Goal: Transaction & Acquisition: Purchase product/service

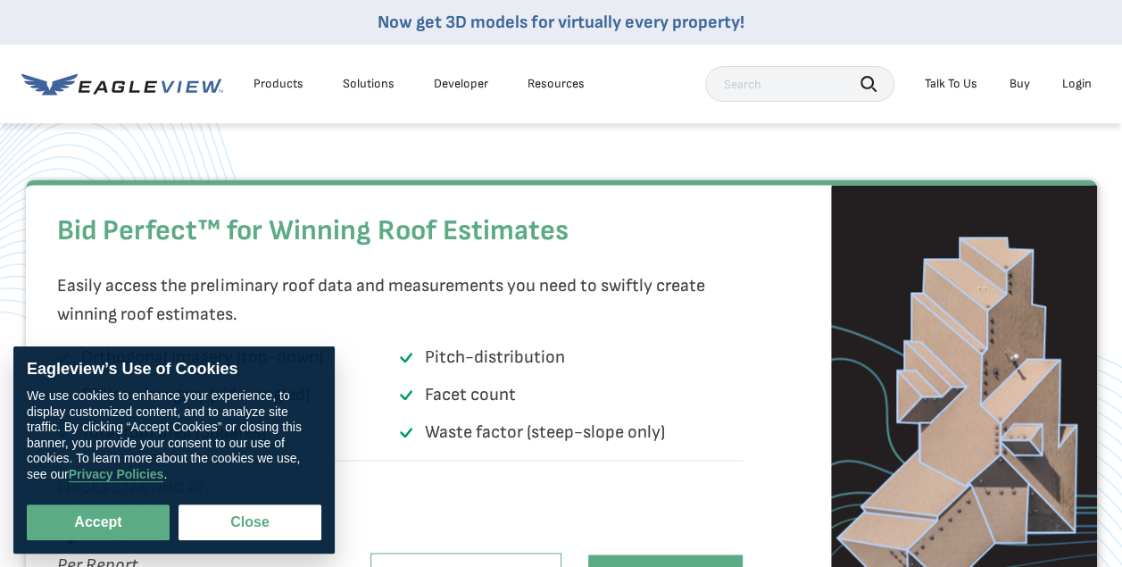
scroll to position [1149, 0]
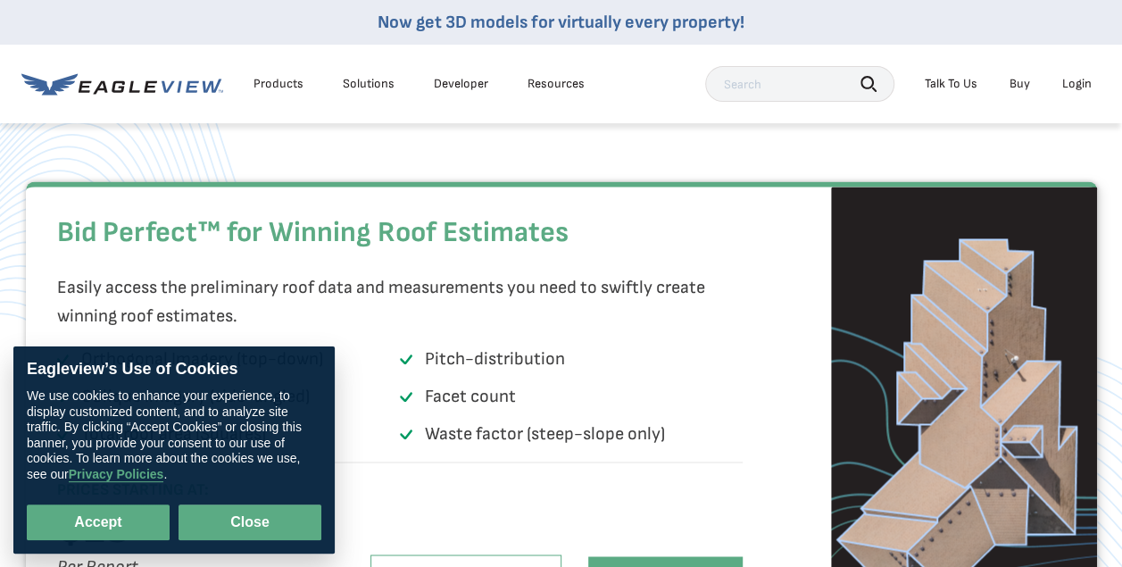
click at [261, 522] on button "Close" at bounding box center [250, 522] width 143 height 36
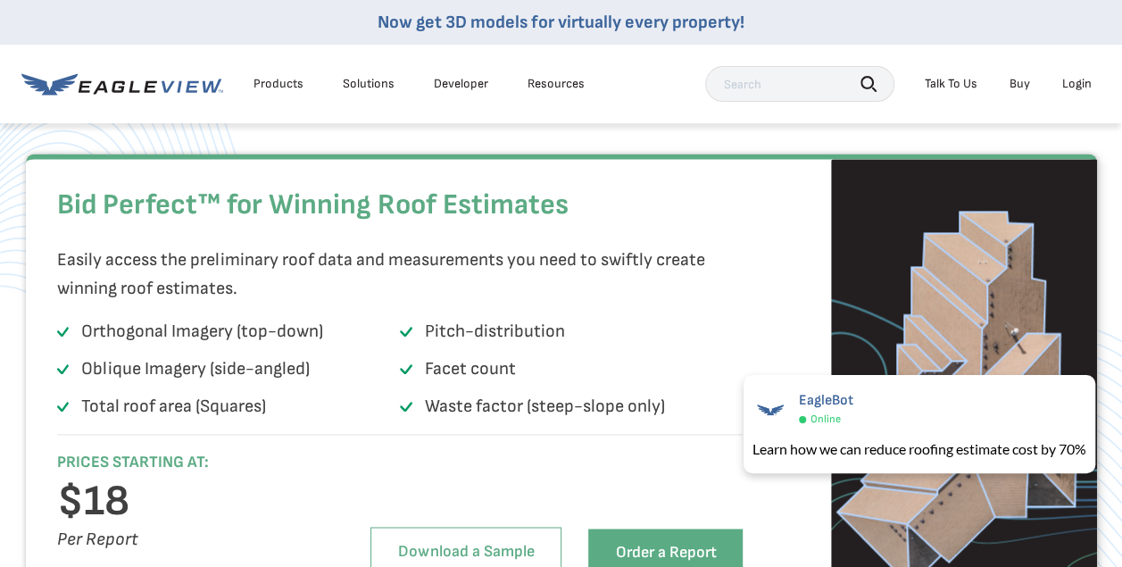
scroll to position [1176, 0]
click at [1018, 91] on link "Buy" at bounding box center [1020, 84] width 21 height 16
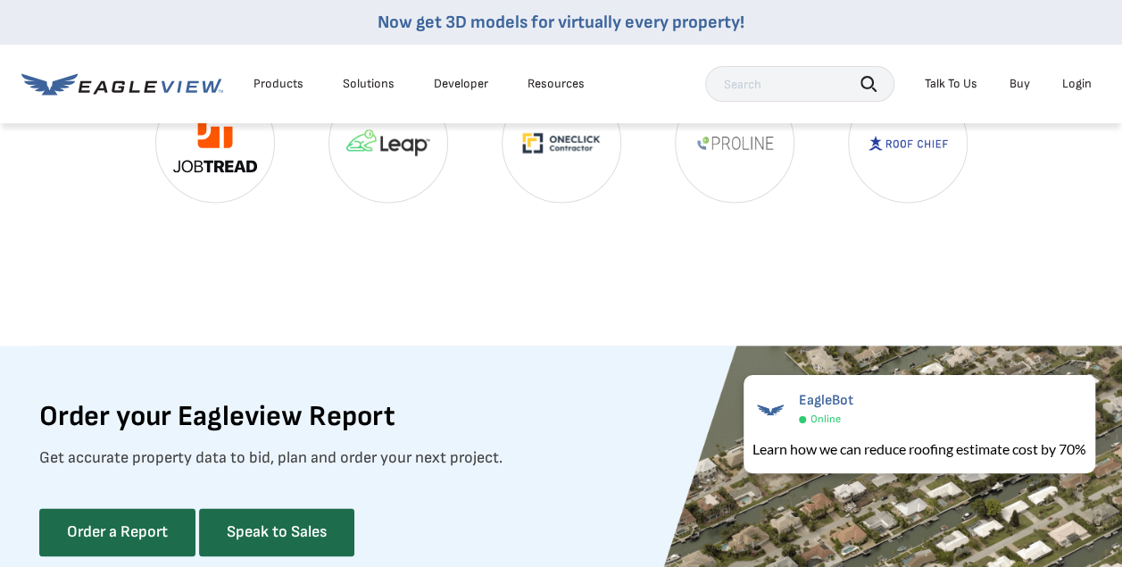
scroll to position [4470, 1]
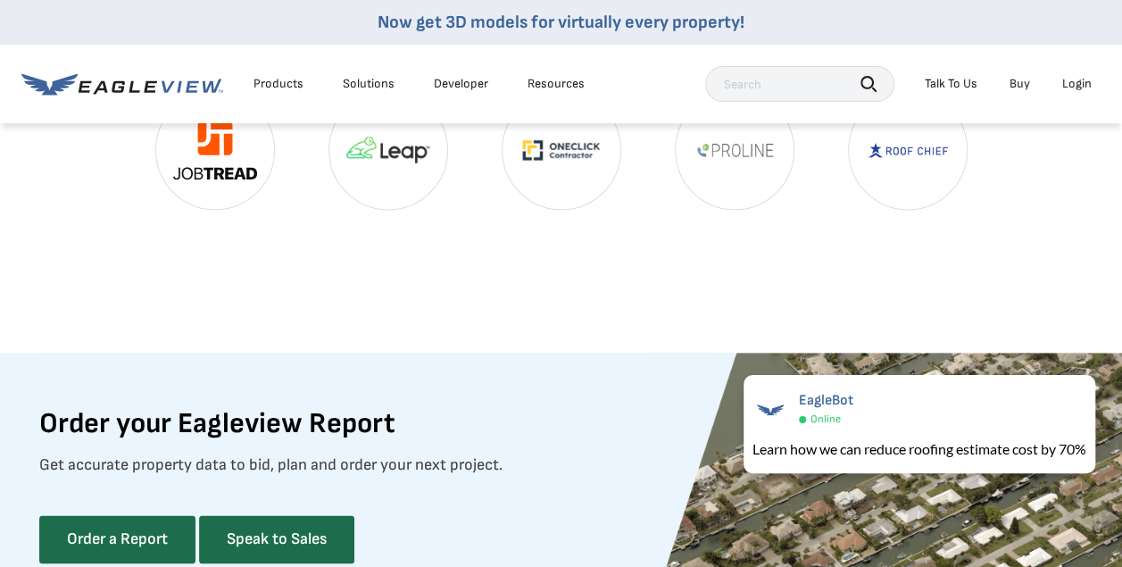
click at [287, 79] on div "Products" at bounding box center [279, 84] width 50 height 16
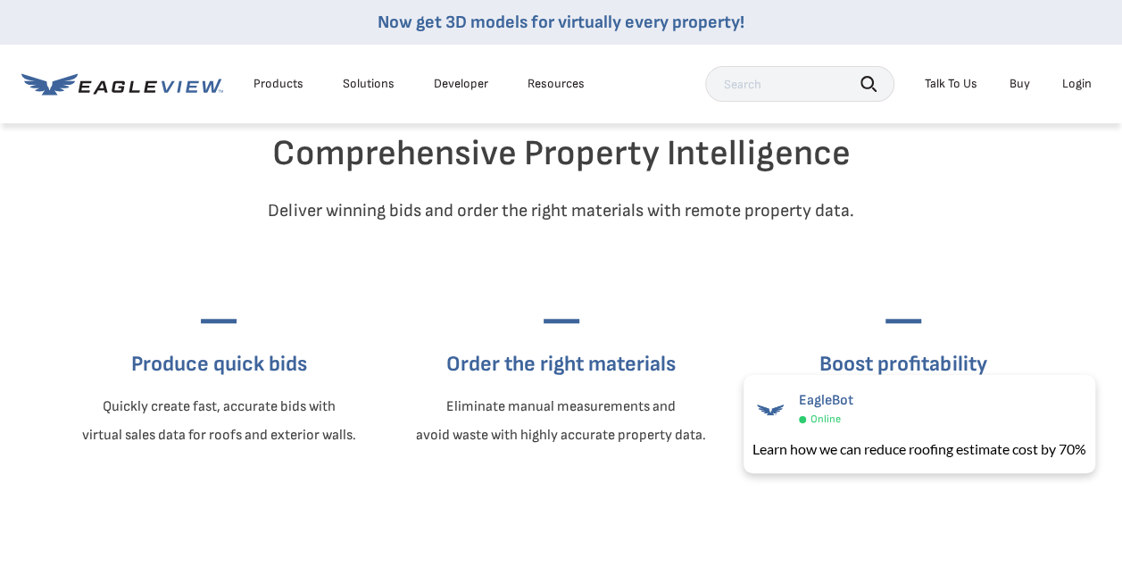
scroll to position [0, 7]
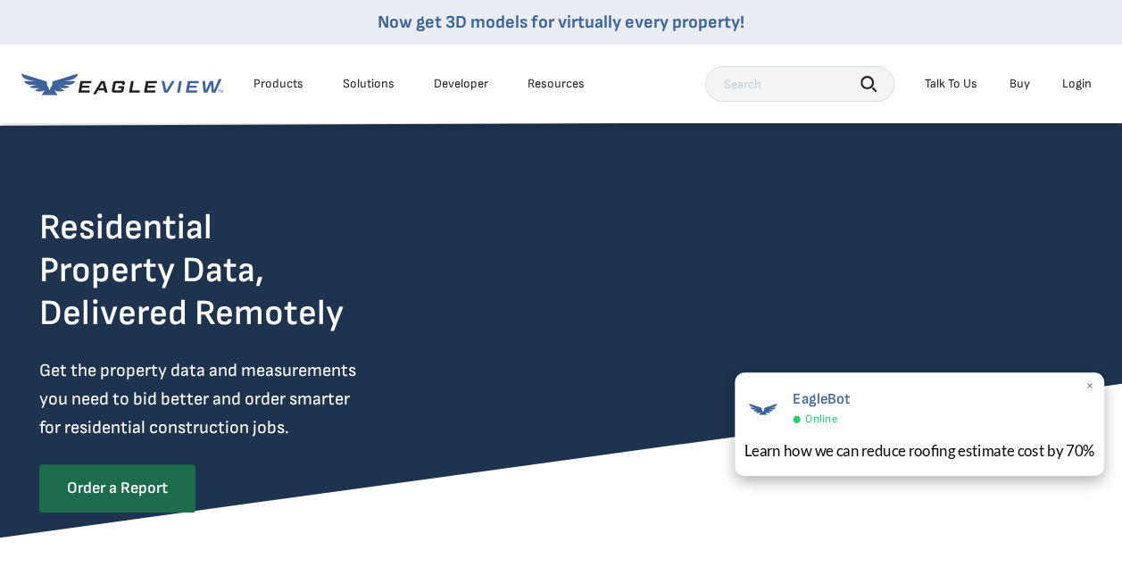
click at [1094, 384] on span "×" at bounding box center [1091, 387] width 10 height 19
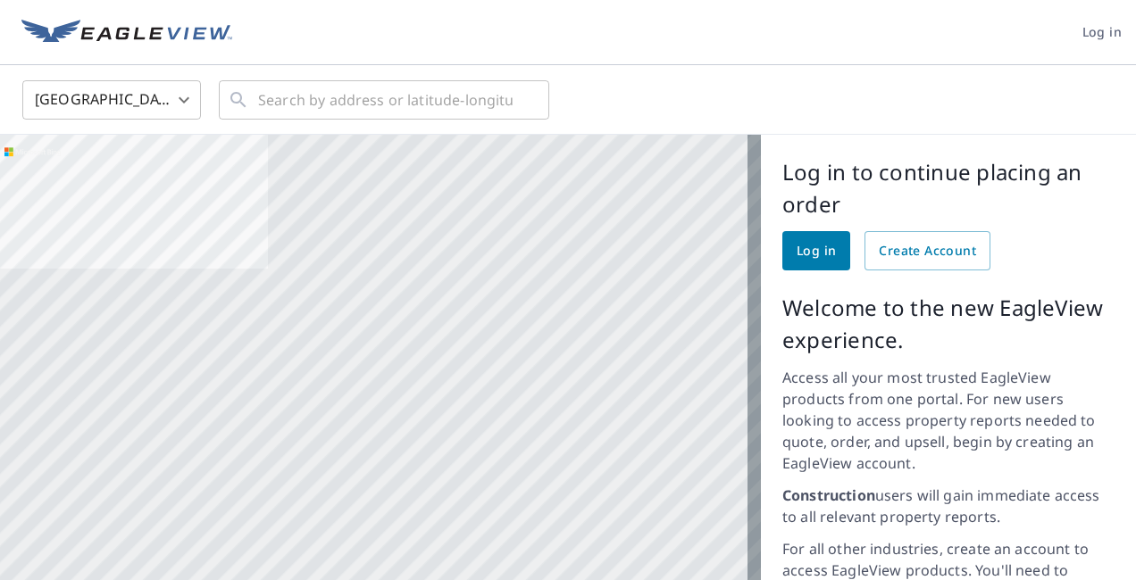
click at [161, 337] on div at bounding box center [380, 481] width 761 height 692
